Goal: Task Accomplishment & Management: Complete application form

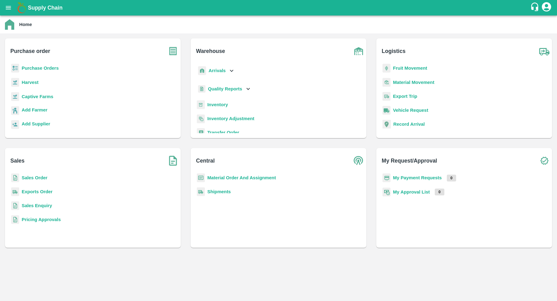
click at [52, 69] on b "Purchase Orders" at bounding box center [40, 68] width 37 height 5
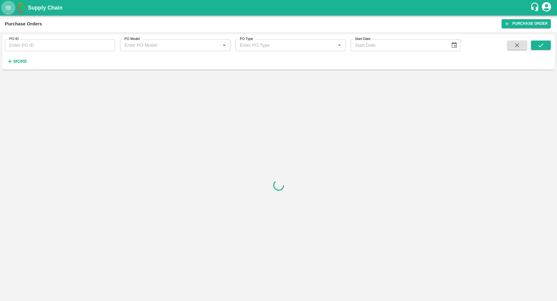
click at [8, 11] on button "open drawer" at bounding box center [8, 8] width 14 height 14
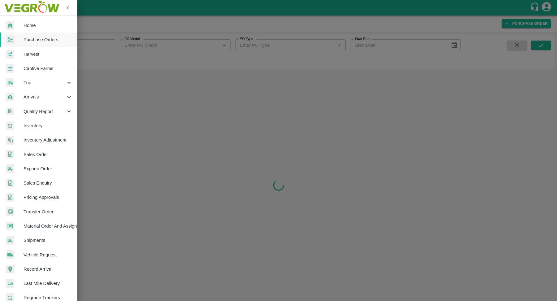
click at [42, 39] on span "Purchase Orders" at bounding box center [48, 39] width 49 height 7
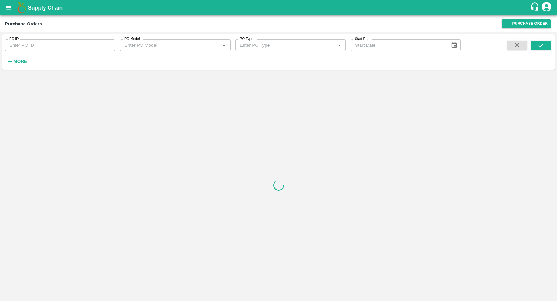
click at [32, 47] on input "PO ID" at bounding box center [60, 45] width 110 height 12
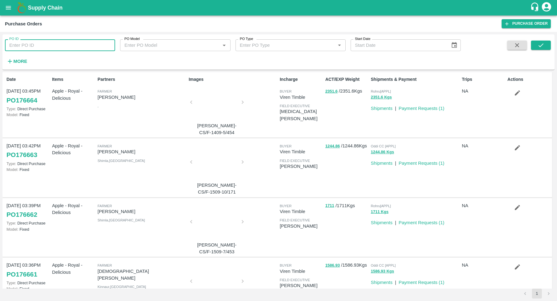
click at [269, 43] on input "PO Type" at bounding box center [285, 45] width 96 height 8
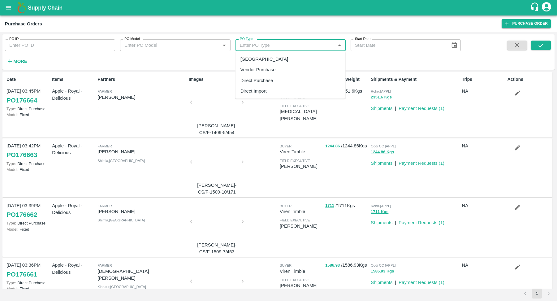
click at [27, 59] on strong "More" at bounding box center [20, 61] width 14 height 5
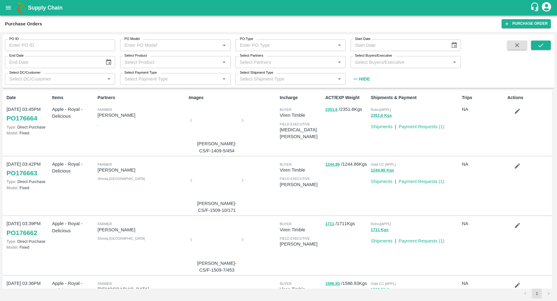
click at [181, 62] on input "Select Product" at bounding box center [170, 62] width 96 height 8
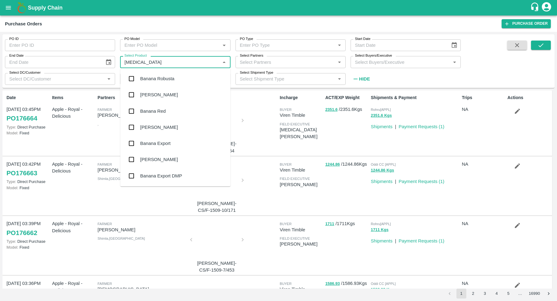
type input "Banana"
click at [165, 148] on div "Banana Export" at bounding box center [175, 143] width 110 height 16
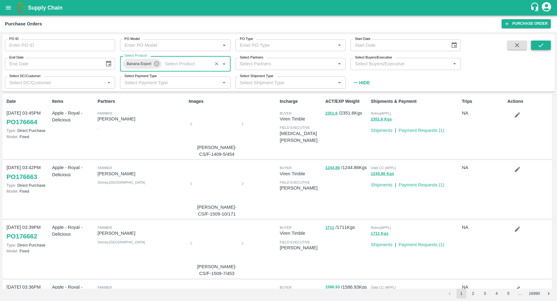
click at [543, 44] on icon "submit" at bounding box center [540, 45] width 7 height 7
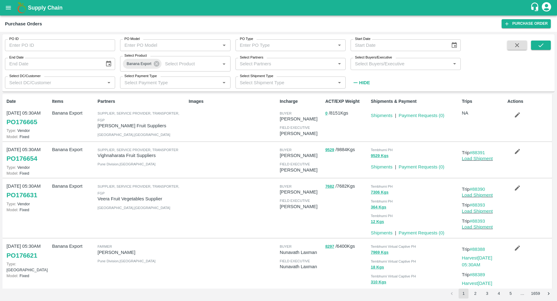
click at [31, 191] on link "PO 176631" at bounding box center [21, 194] width 31 height 11
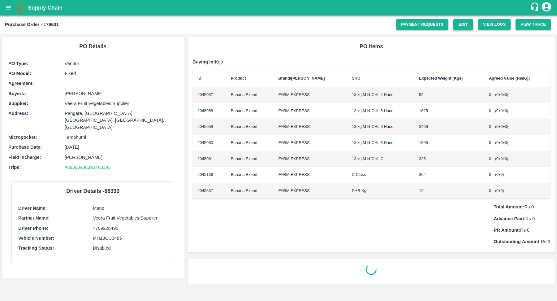
click at [466, 23] on link "Edit" at bounding box center [463, 24] width 20 height 11
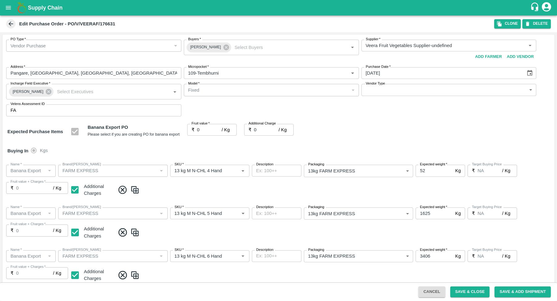
scroll to position [253, 0]
